Goal: Find contact information: Find contact information

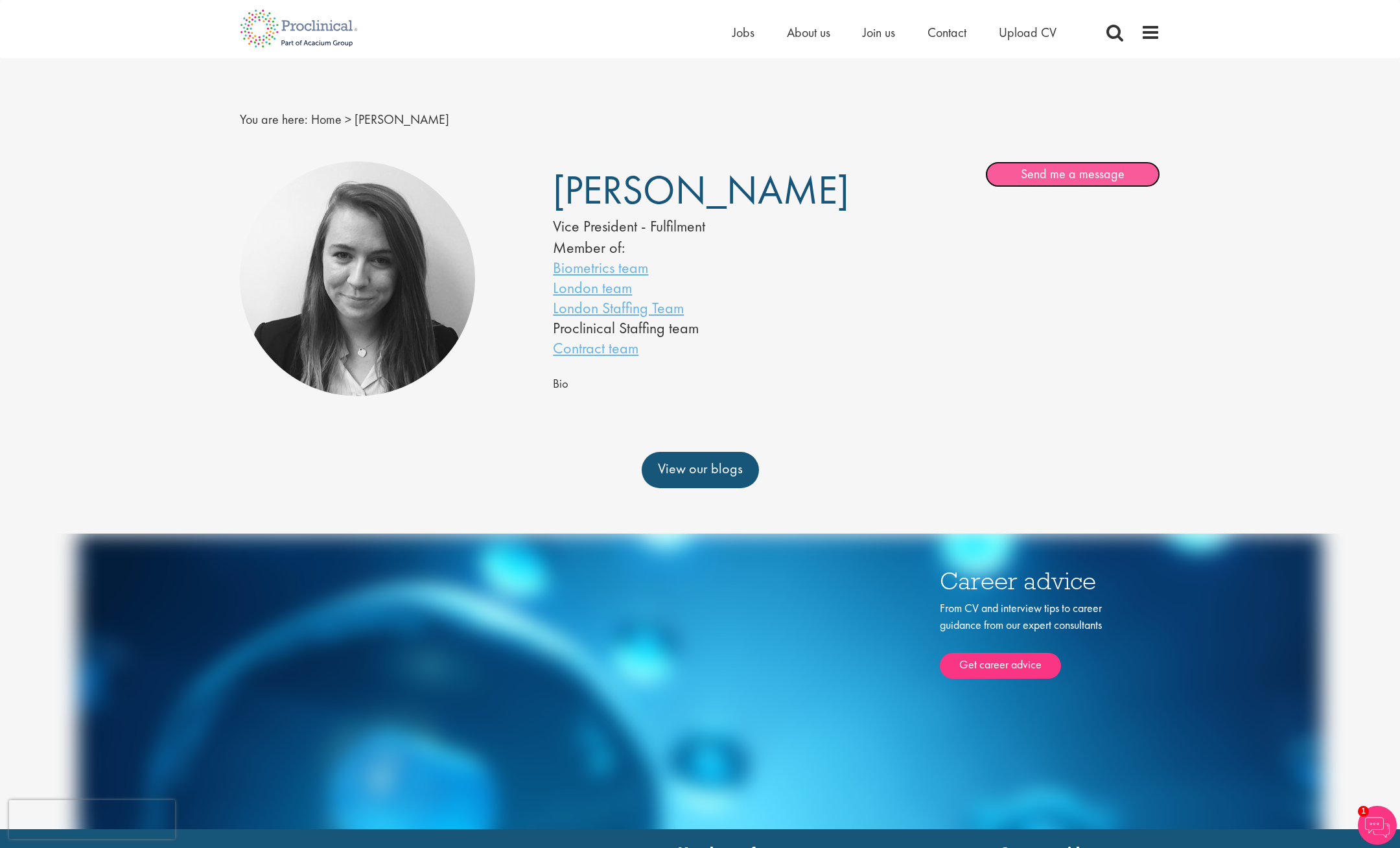
click at [1074, 171] on link "Send me a message" at bounding box center [1073, 174] width 175 height 26
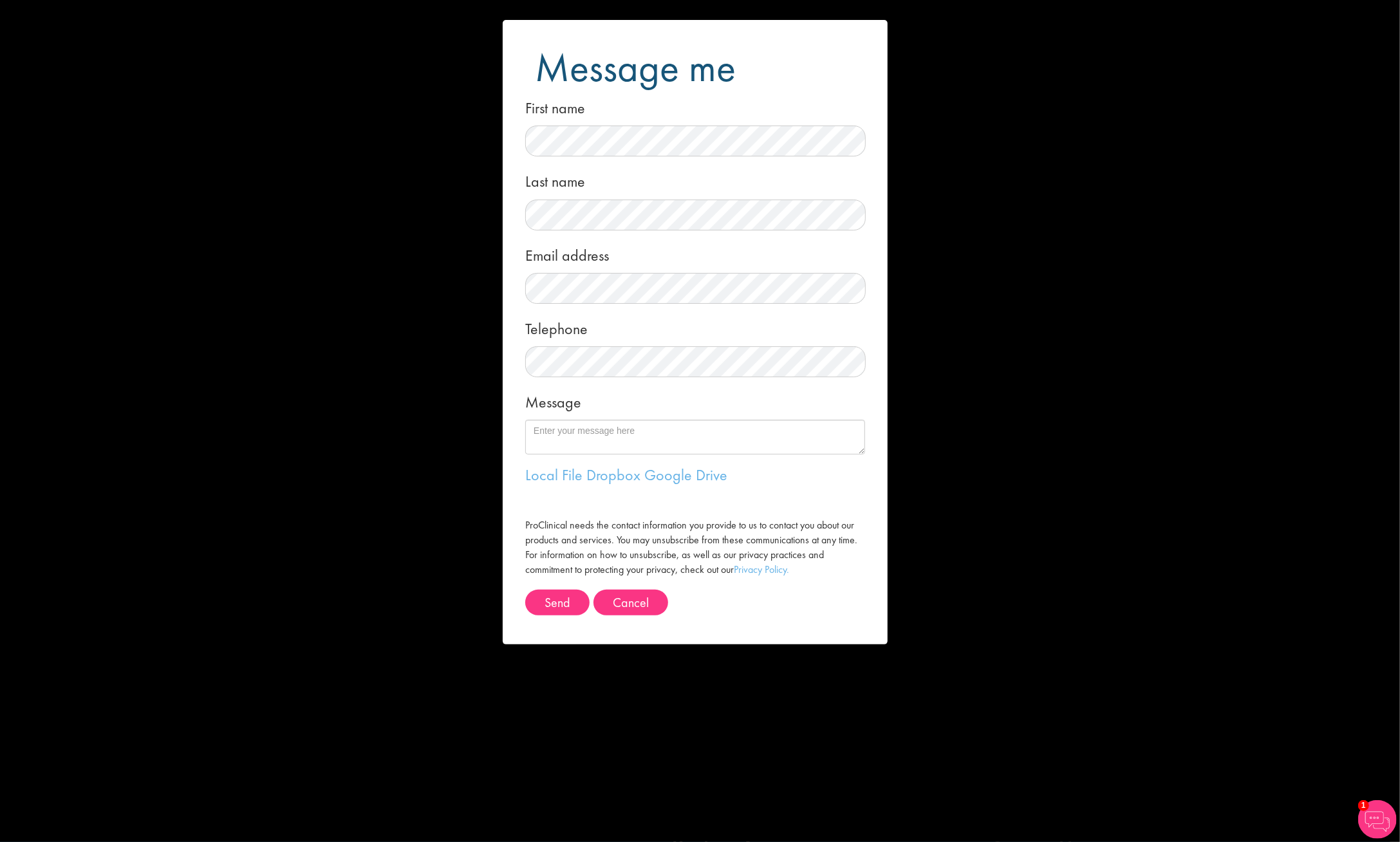
click at [1075, 143] on div "Message me First name Last name Email address Telephone Message Local File Drop…" at bounding box center [700, 421] width 1400 height 842
click at [396, 175] on div "Message me First name Last name Email address Telephone Message Local File Drop…" at bounding box center [700, 421] width 1400 height 842
click at [646, 611] on button "Cancel" at bounding box center [631, 603] width 75 height 26
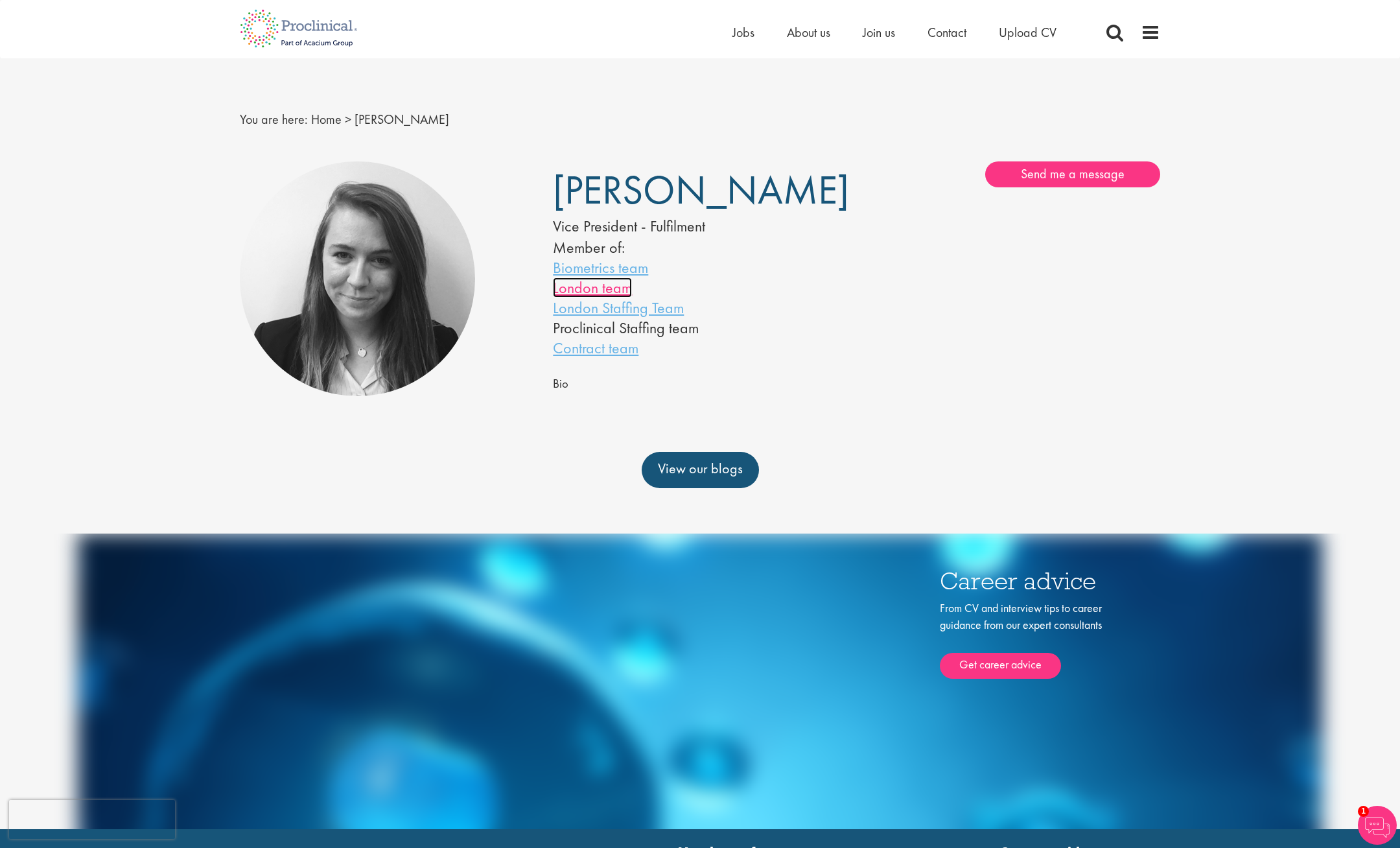
click at [600, 288] on link "London team" at bounding box center [592, 287] width 79 height 20
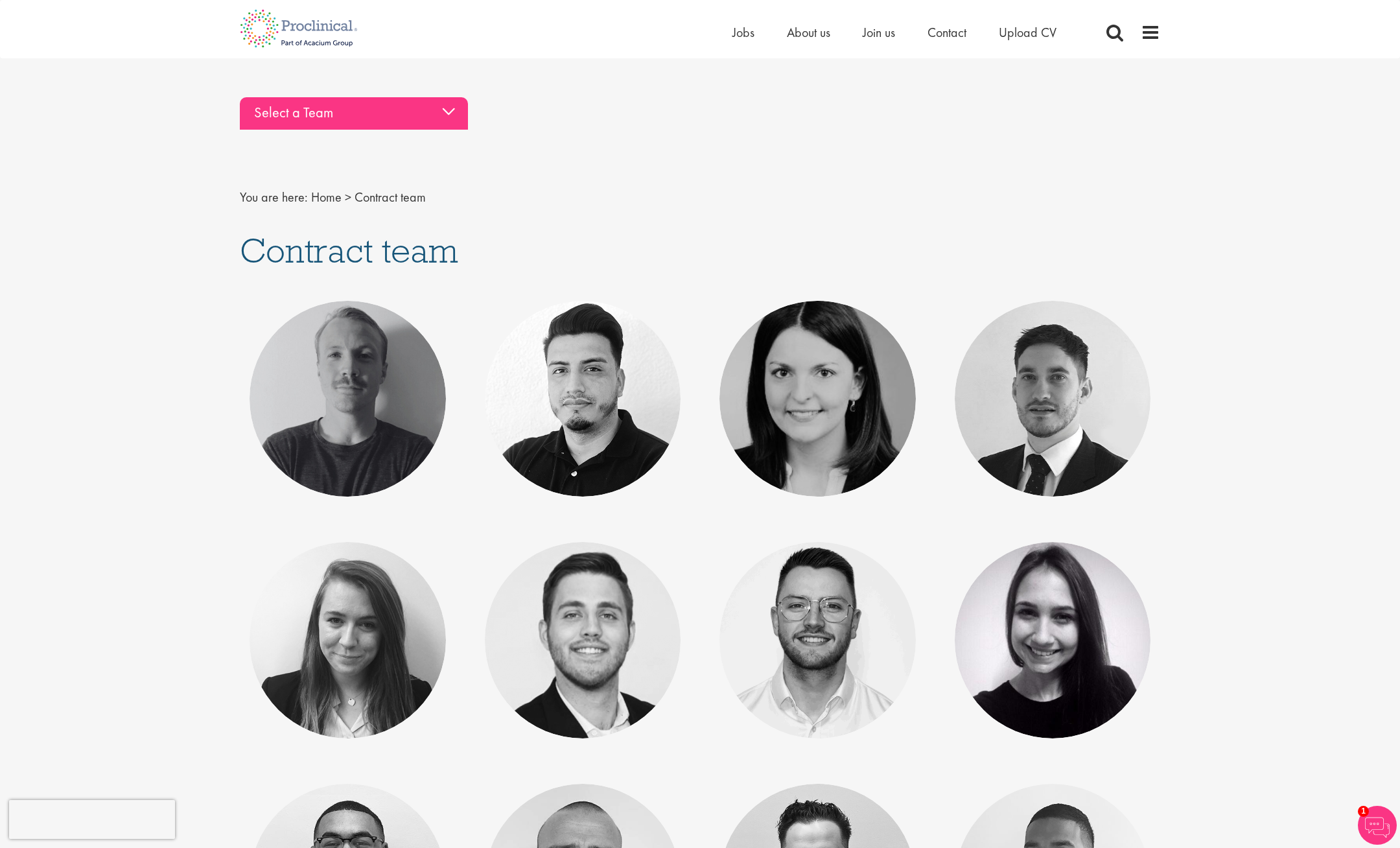
click at [432, 115] on div "Select a Team" at bounding box center [353, 114] width 228 height 33
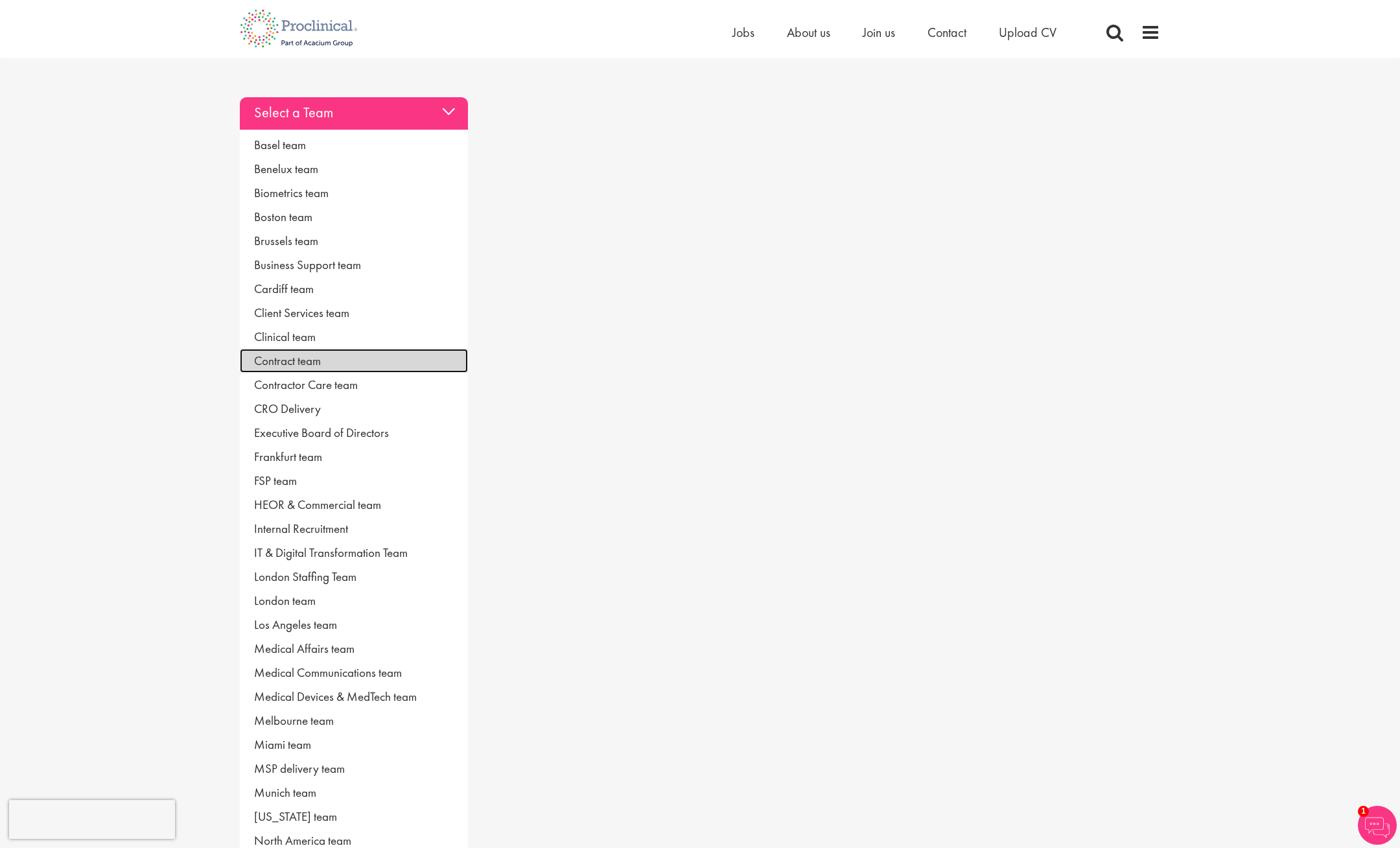
click at [276, 356] on link "Contract team" at bounding box center [353, 361] width 228 height 24
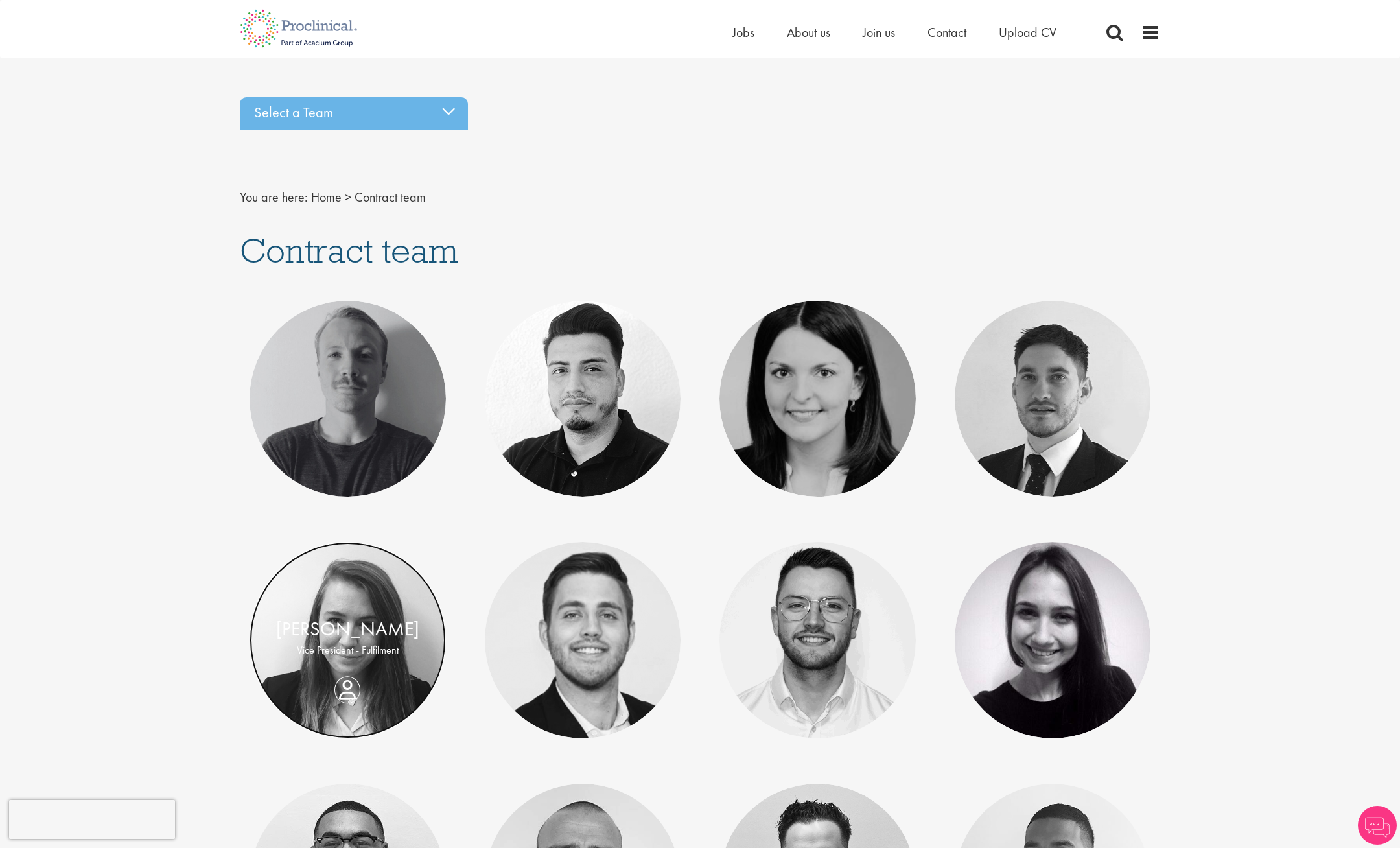
click at [348, 583] on link at bounding box center [348, 640] width 197 height 197
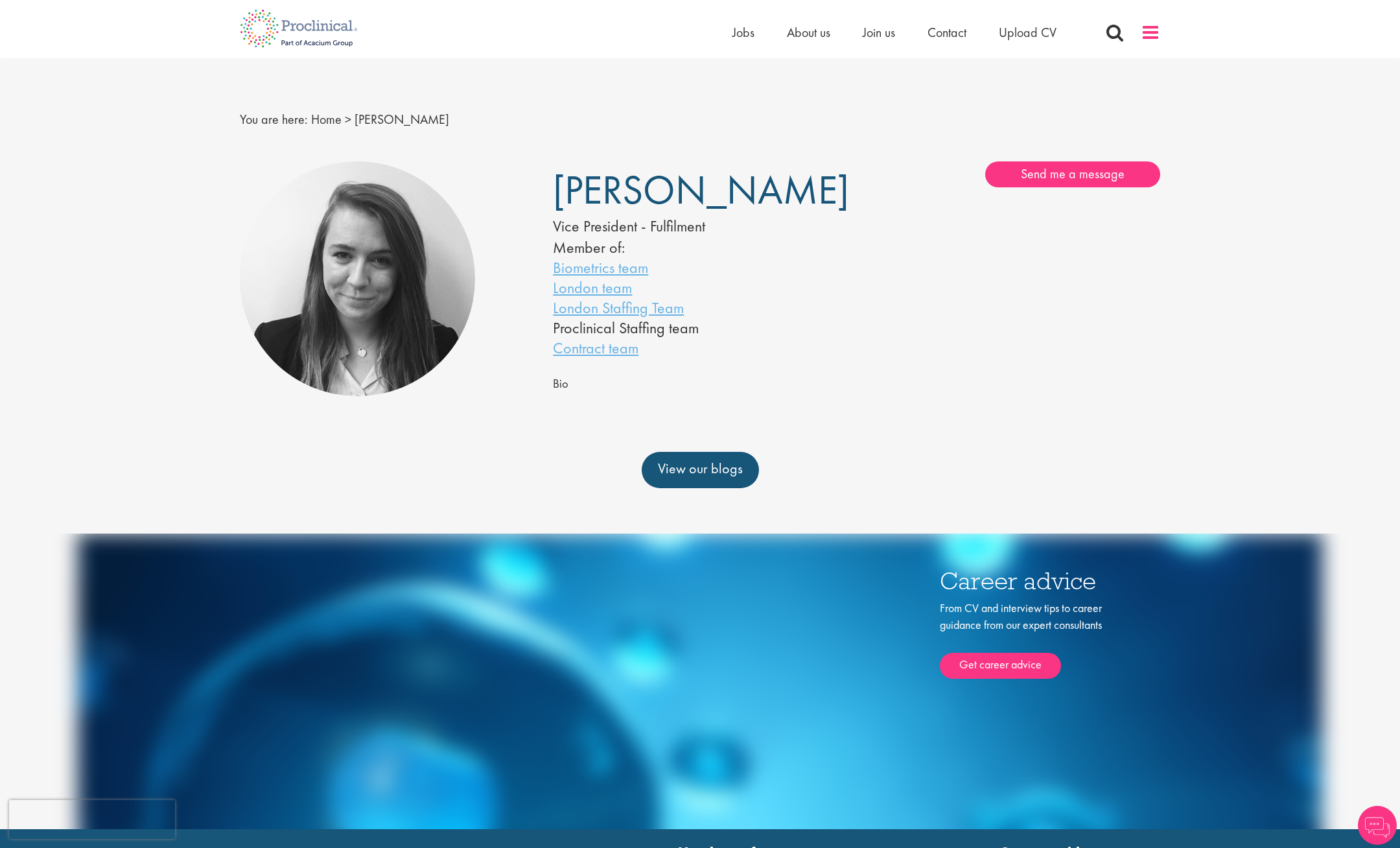
click at [1153, 34] on span at bounding box center [1150, 33] width 20 height 20
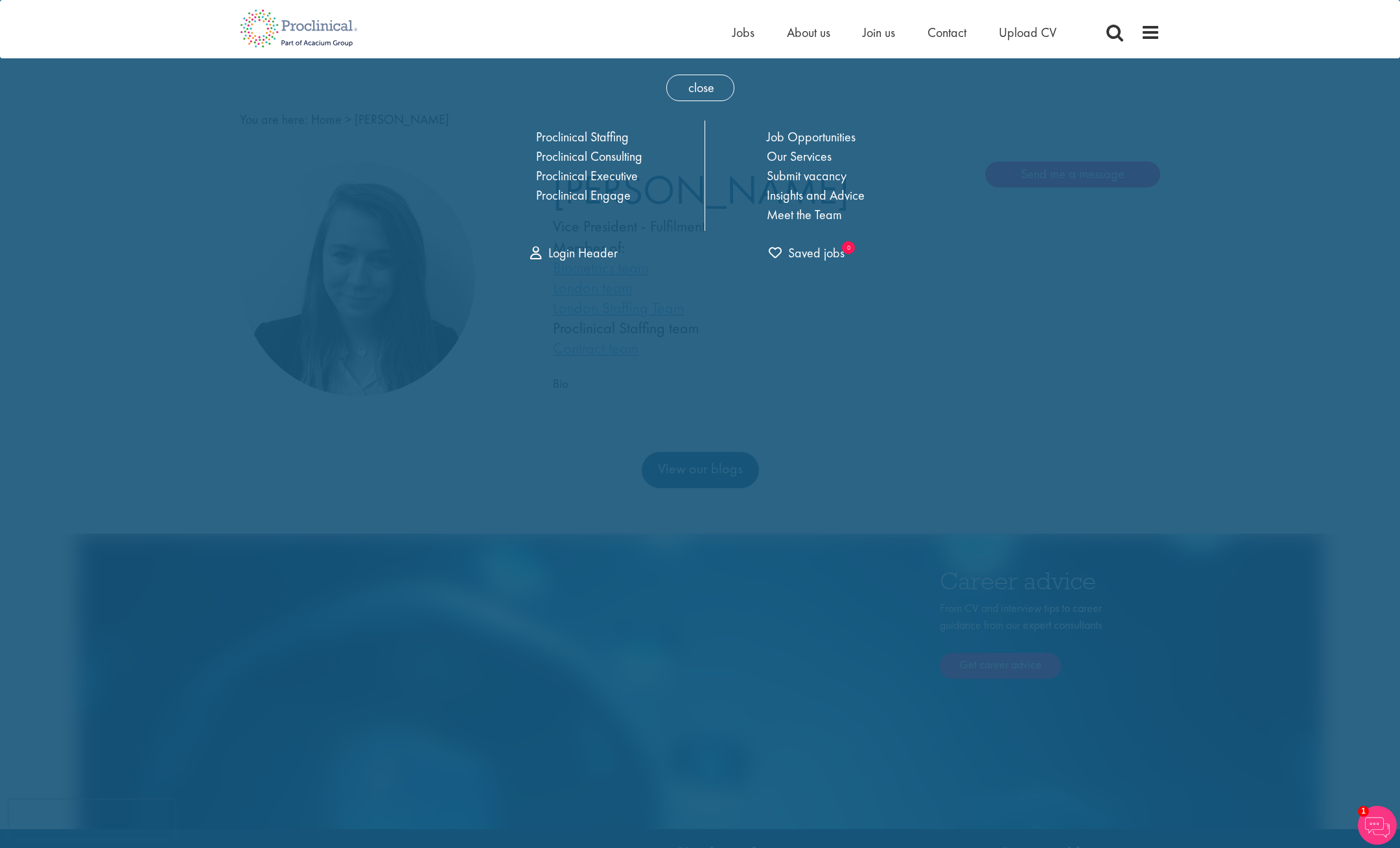
click at [917, 263] on div "close Home Jobs About us Join us Contact Upload CV Proclinical Staffing Proclin…" at bounding box center [700, 165] width 480 height 213
click at [951, 38] on span "Contact" at bounding box center [947, 33] width 39 height 17
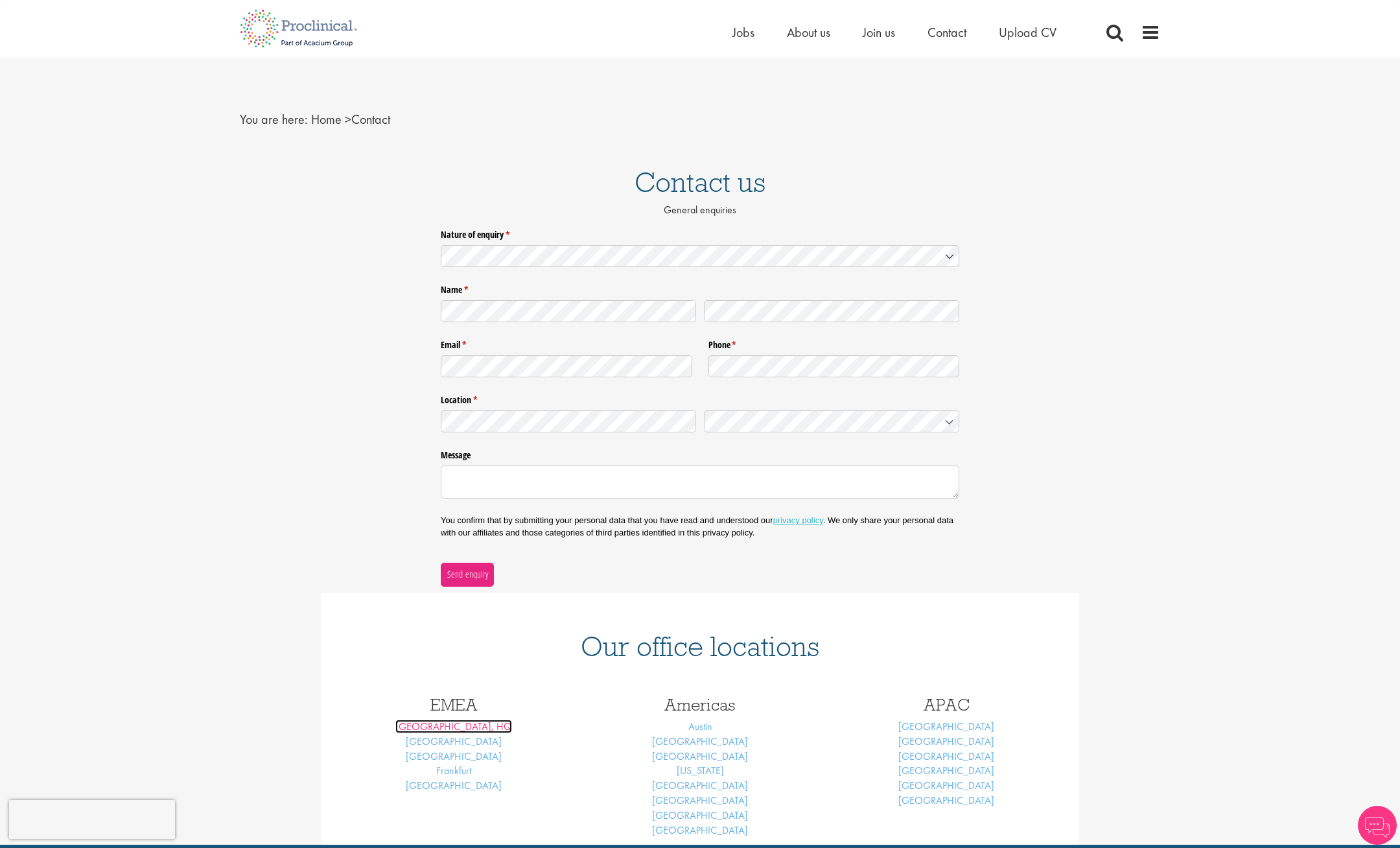
click at [451, 725] on link "[GEOGRAPHIC_DATA], HQ" at bounding box center [453, 726] width 117 height 14
